Goal: Find specific page/section: Find specific page/section

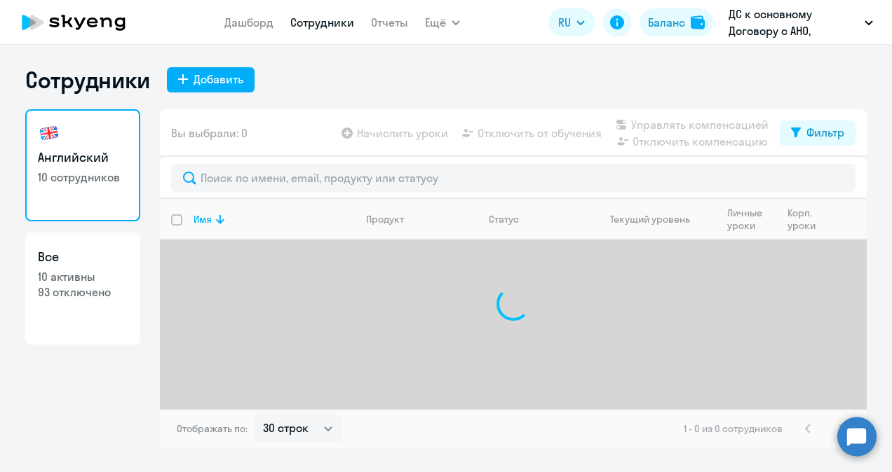
select select "30"
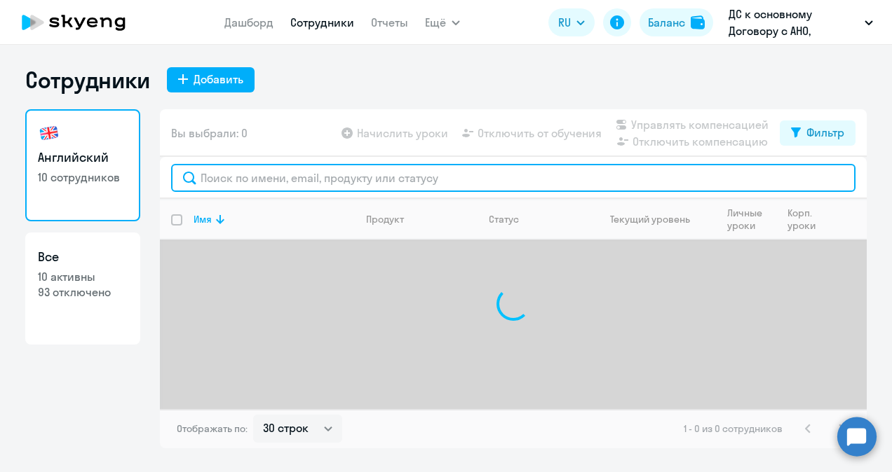
click at [296, 174] on input "text" at bounding box center [513, 178] width 684 height 28
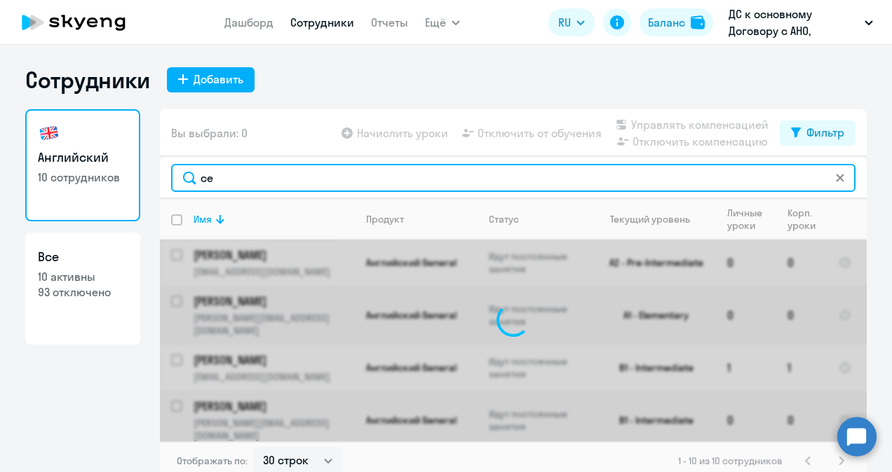
type input "c"
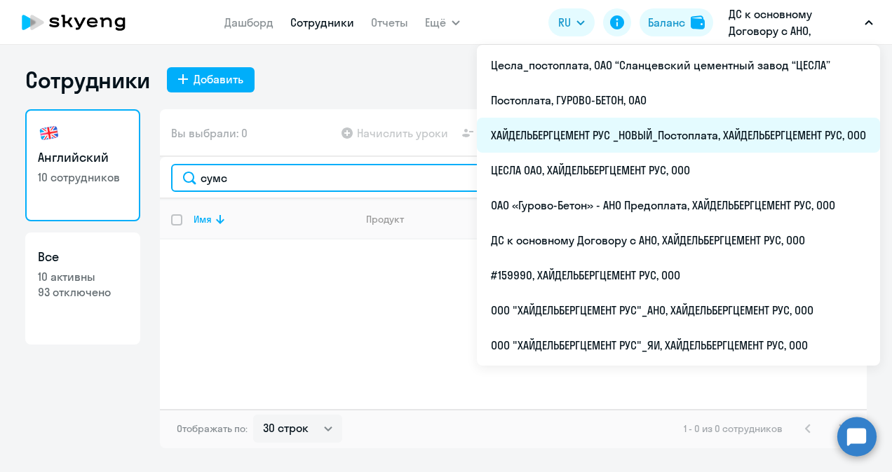
type input "сумс"
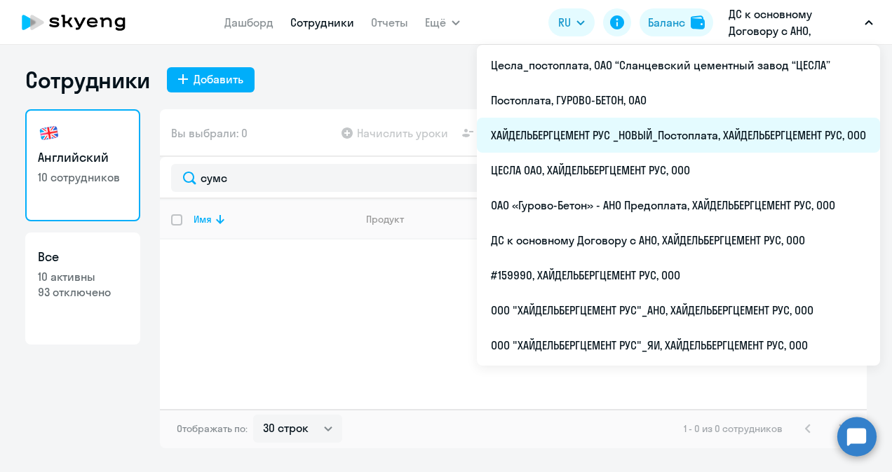
click at [723, 135] on li "ХАЙДЕЛЬБЕРГЦЕМЕНТ РУС _НОВЫЙ_Постоплата, ХАЙДЕЛЬБЕРГЦЕМЕНТ РУС, ООО" at bounding box center [678, 135] width 403 height 35
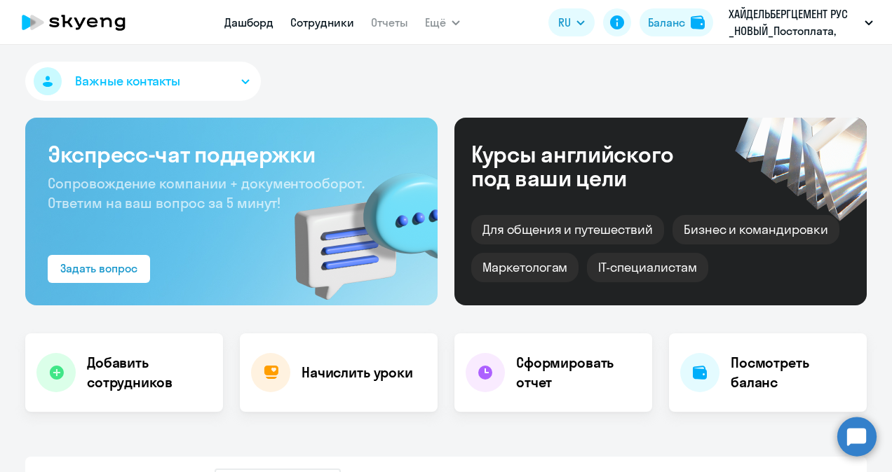
click at [318, 19] on link "Сотрудники" at bounding box center [322, 22] width 64 height 14
select select "30"
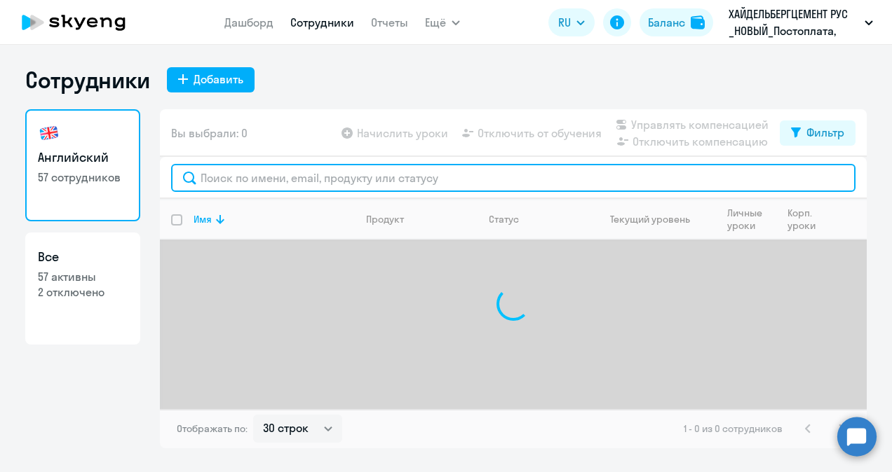
click at [272, 176] on input "text" at bounding box center [513, 178] width 684 height 28
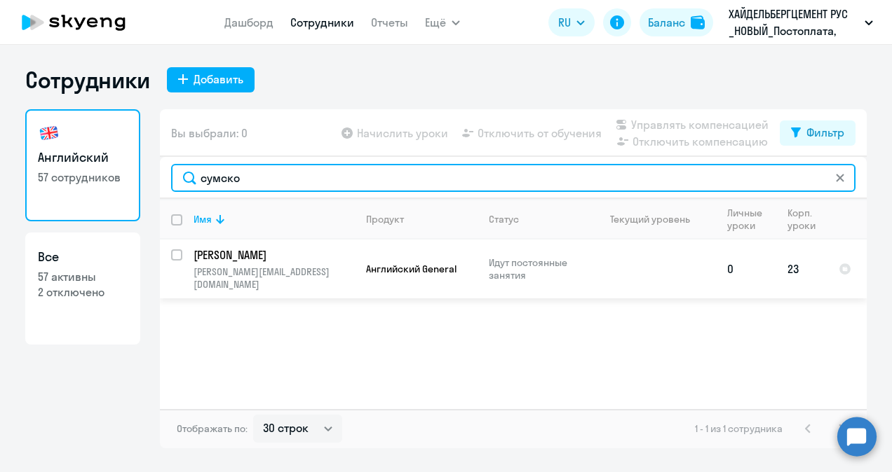
type input "сумско"
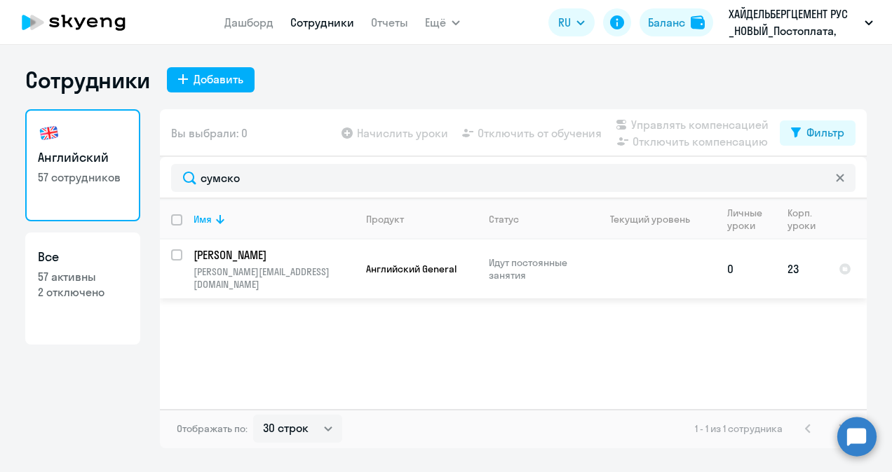
click at [321, 264] on td "[PERSON_NAME] [PERSON_NAME][EMAIL_ADDRESS][DOMAIN_NAME]" at bounding box center [268, 269] width 172 height 59
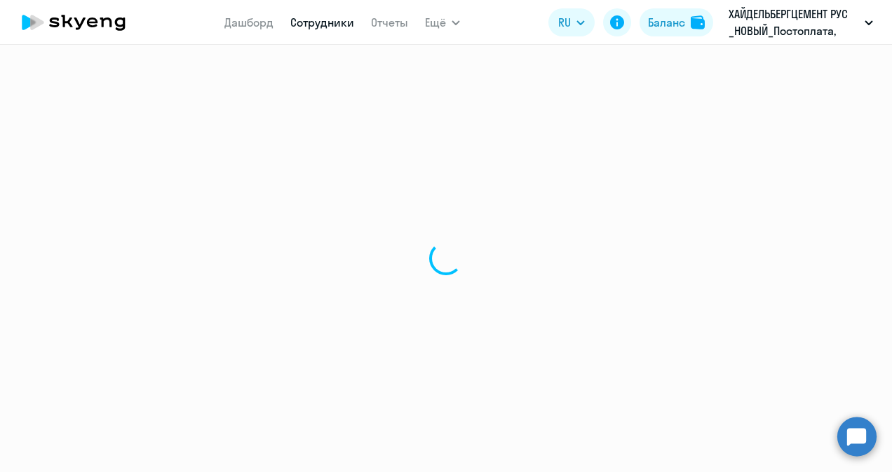
select select "english"
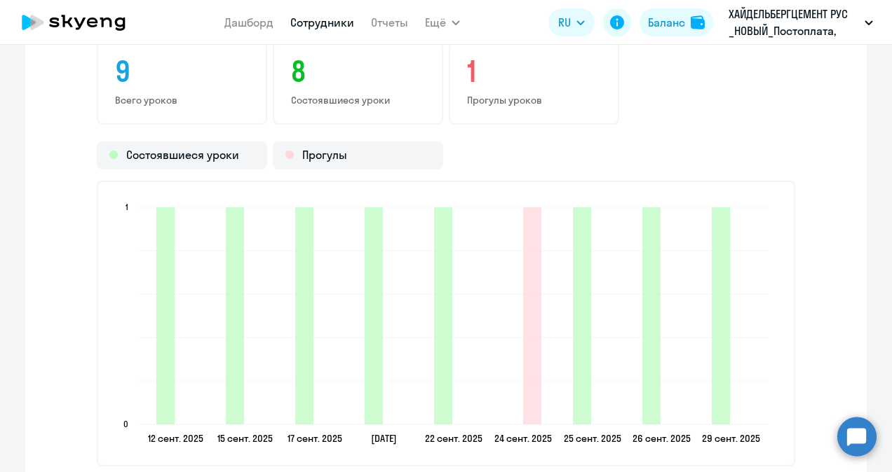
scroll to position [1752, 0]
